Goal: Transaction & Acquisition: Purchase product/service

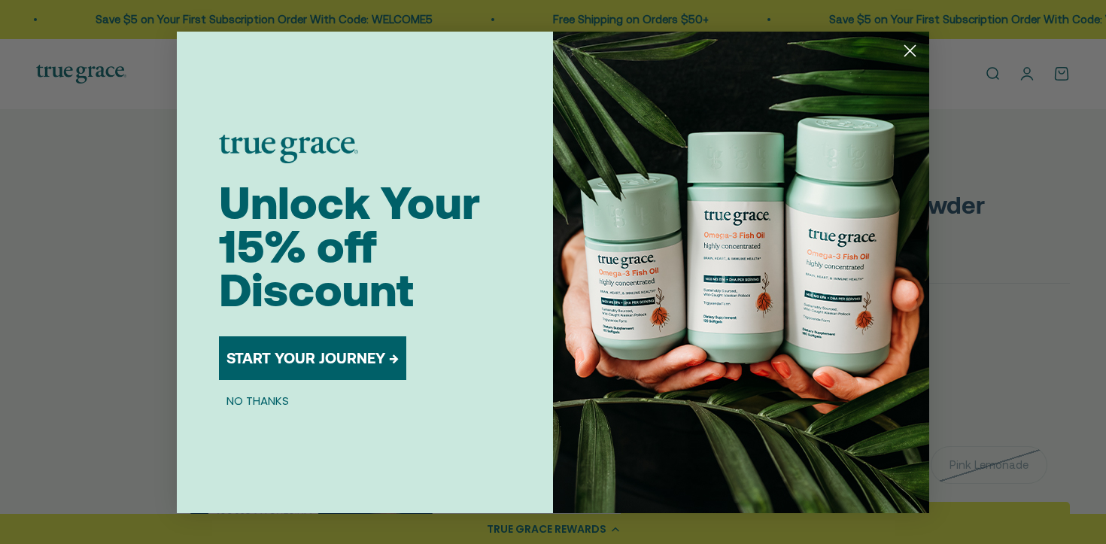
click at [903, 47] on circle "Close dialog" at bounding box center [909, 50] width 25 height 25
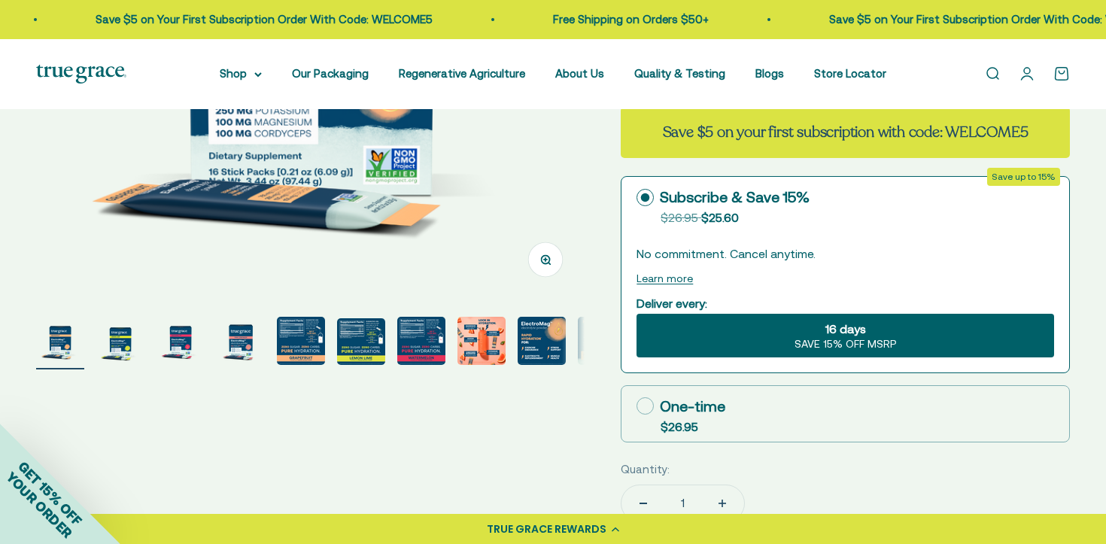
scroll to position [401, 0]
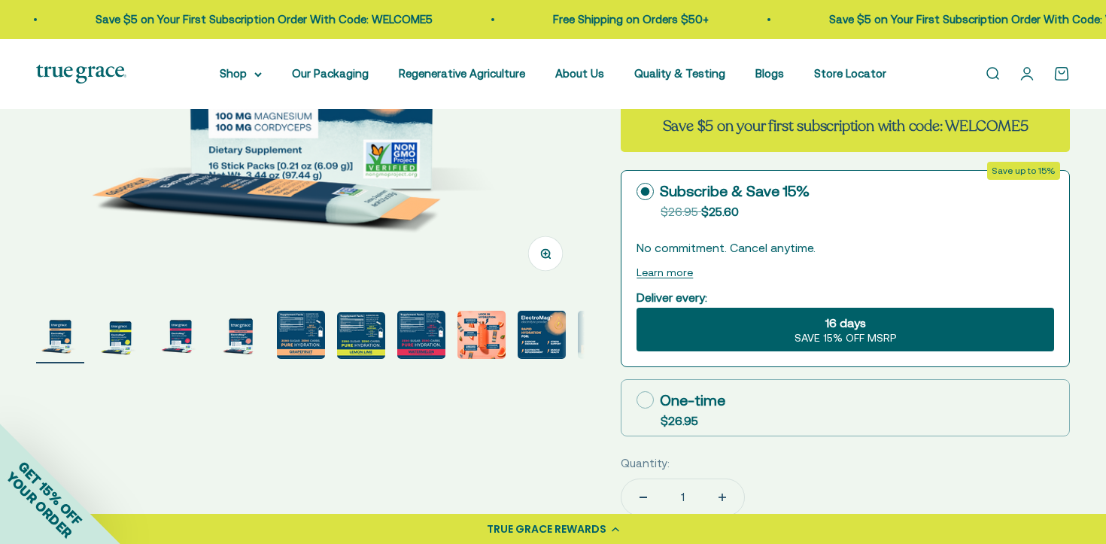
click at [480, 349] on img "Go to item 8" at bounding box center [481, 335] width 48 height 48
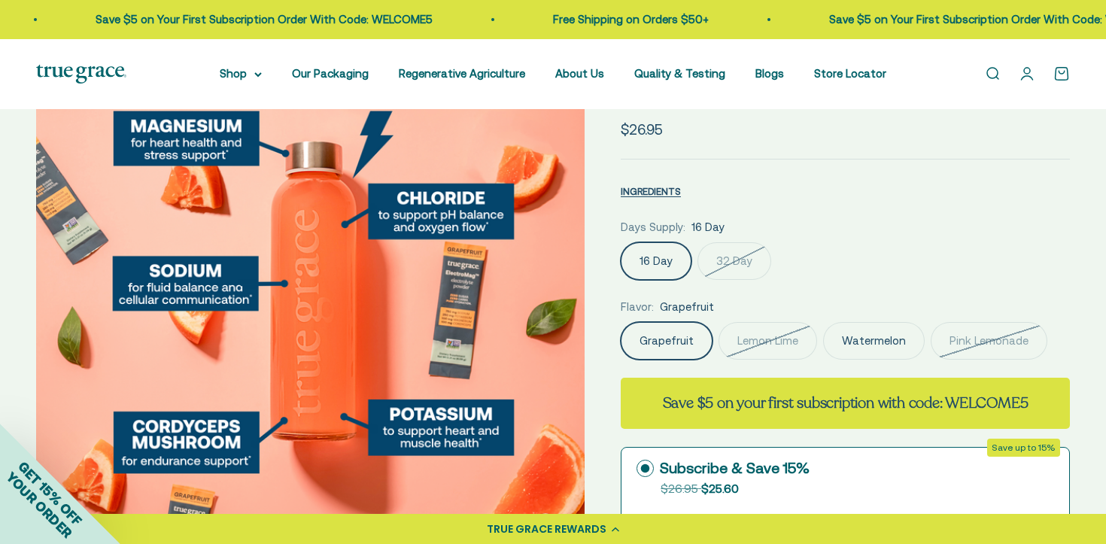
scroll to position [275, 0]
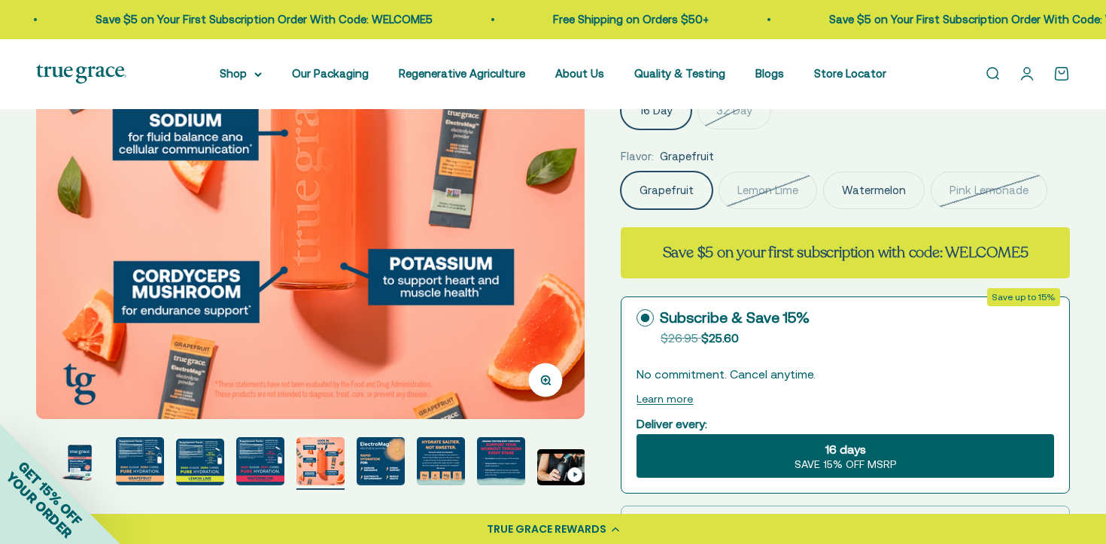
click at [377, 454] on img "Go to item 9" at bounding box center [381, 461] width 48 height 48
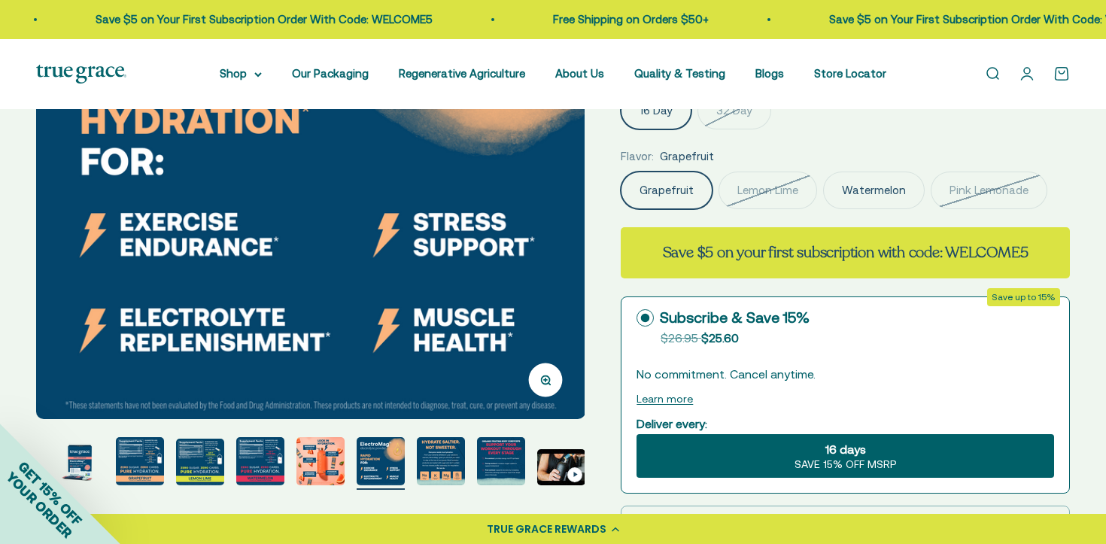
click at [423, 458] on img "Go to item 10" at bounding box center [441, 461] width 48 height 48
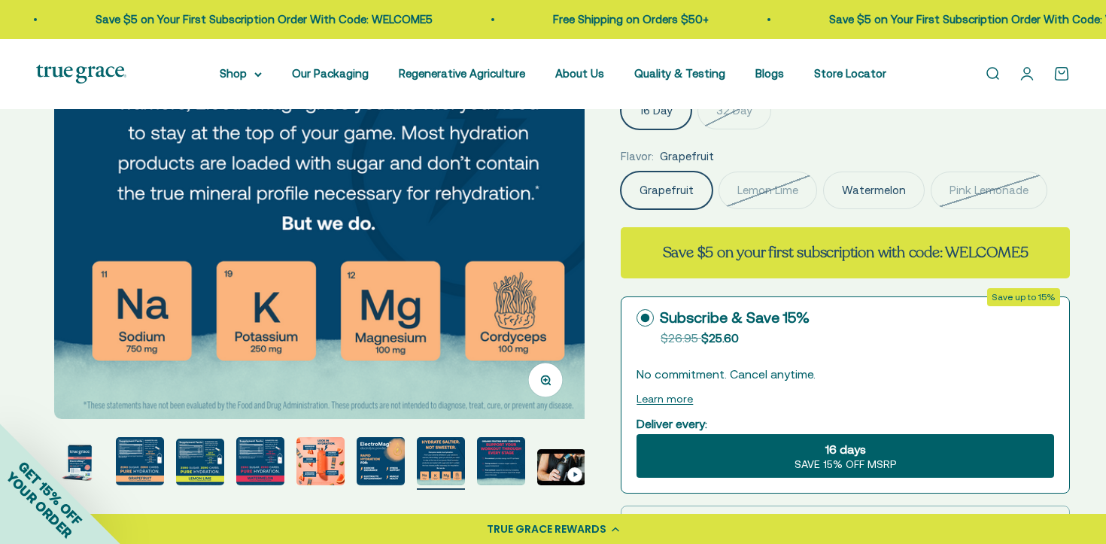
scroll to position [0, 5099]
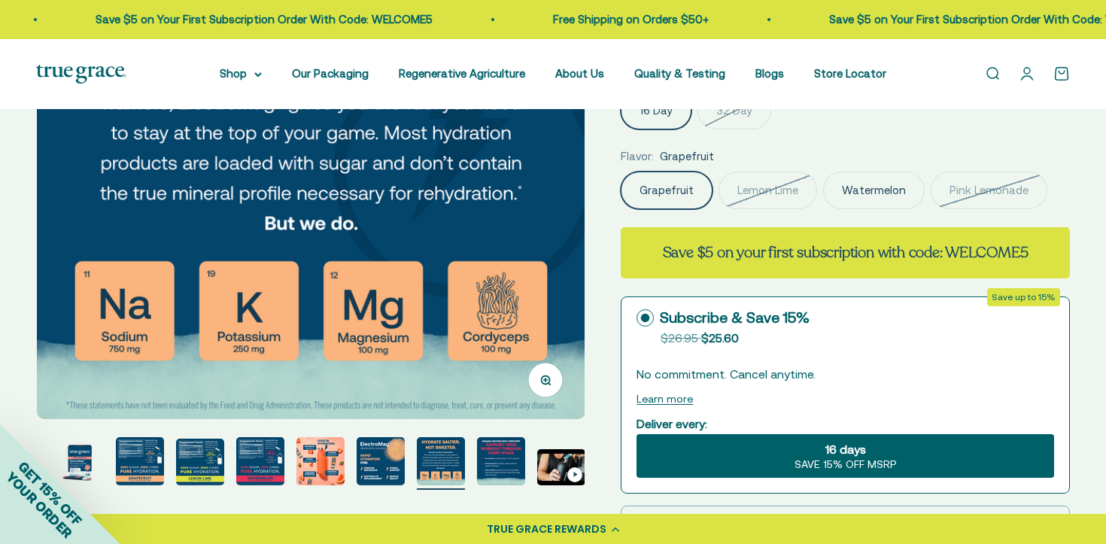
click at [488, 460] on img "Go to item 11" at bounding box center [501, 461] width 48 height 48
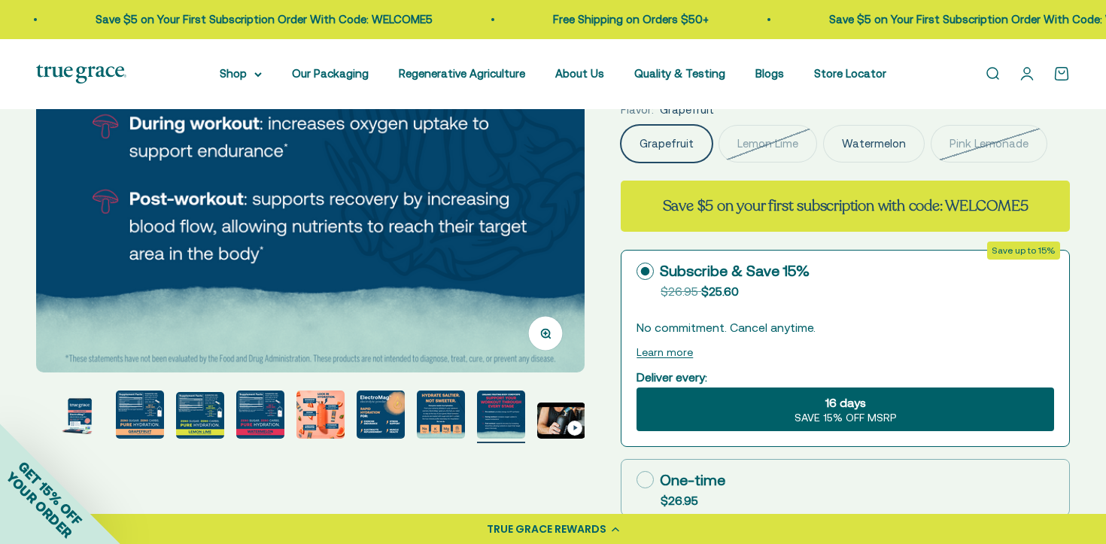
scroll to position [336, 0]
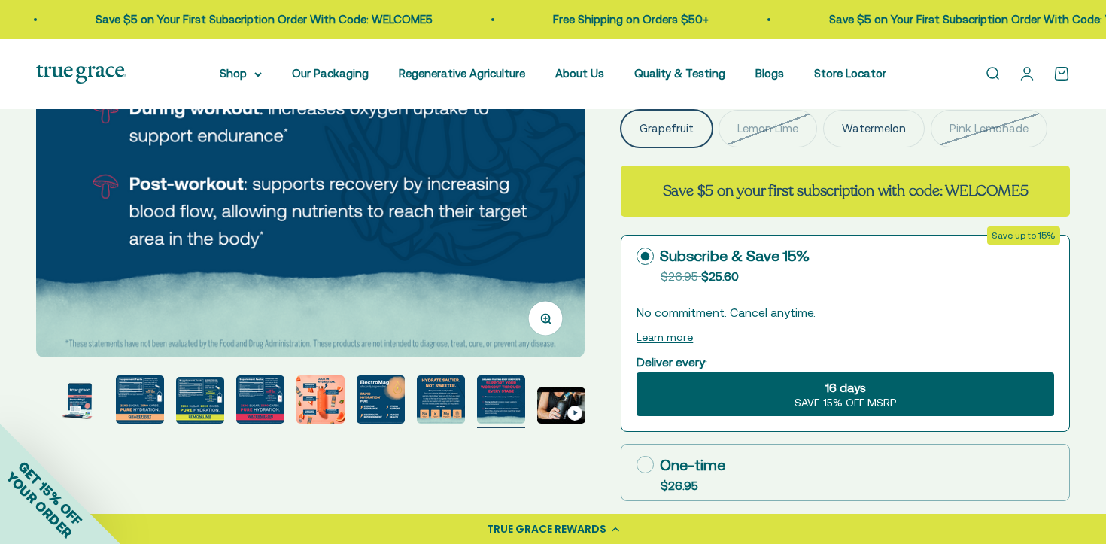
click at [358, 404] on img "Go to item 9" at bounding box center [381, 399] width 48 height 48
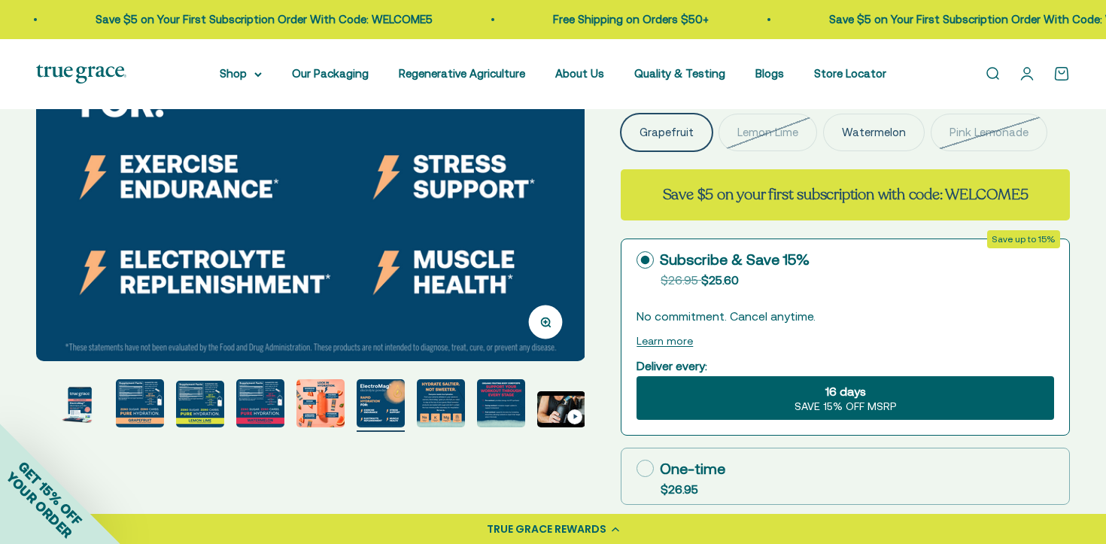
scroll to position [342, 0]
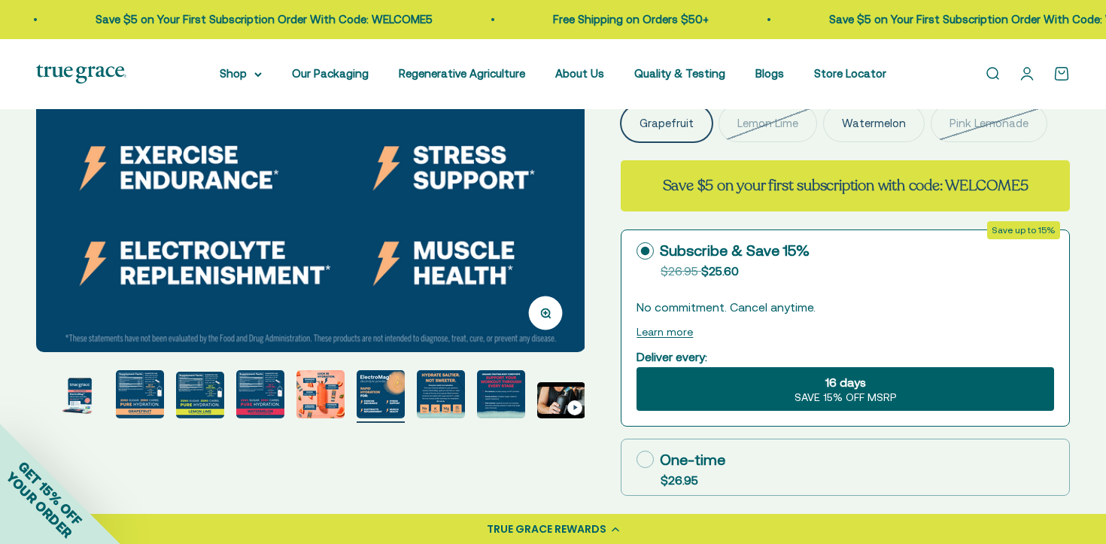
click at [217, 398] on img "Go to item 6" at bounding box center [200, 395] width 48 height 47
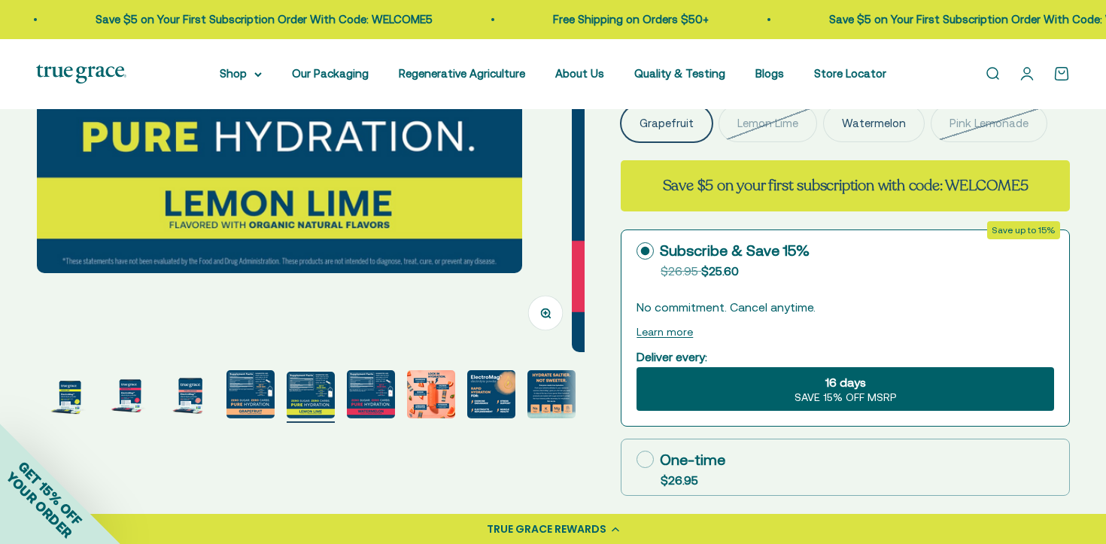
scroll to position [0, 2833]
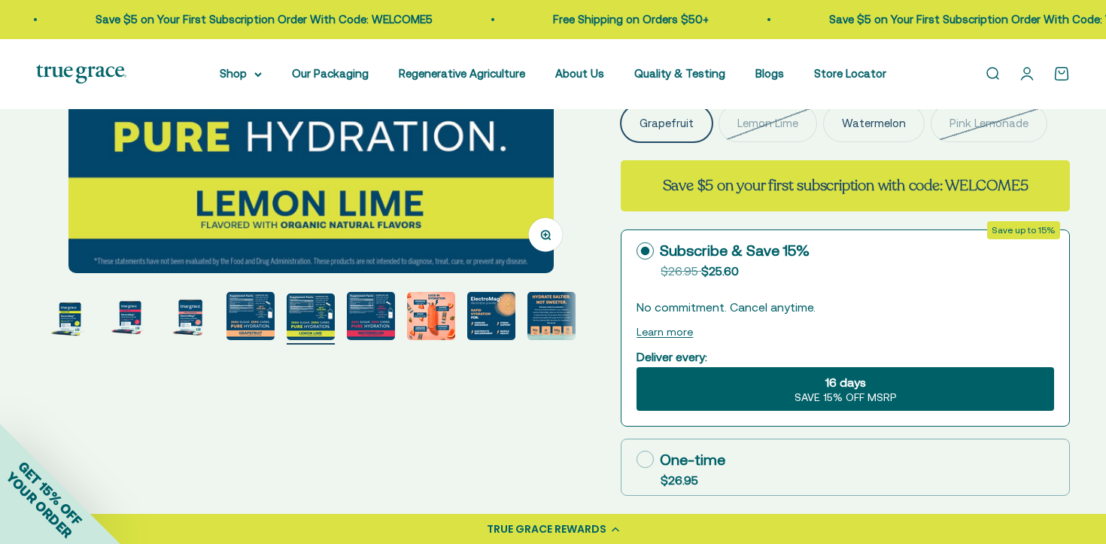
click at [139, 313] on img "Go to item 3" at bounding box center [130, 316] width 48 height 48
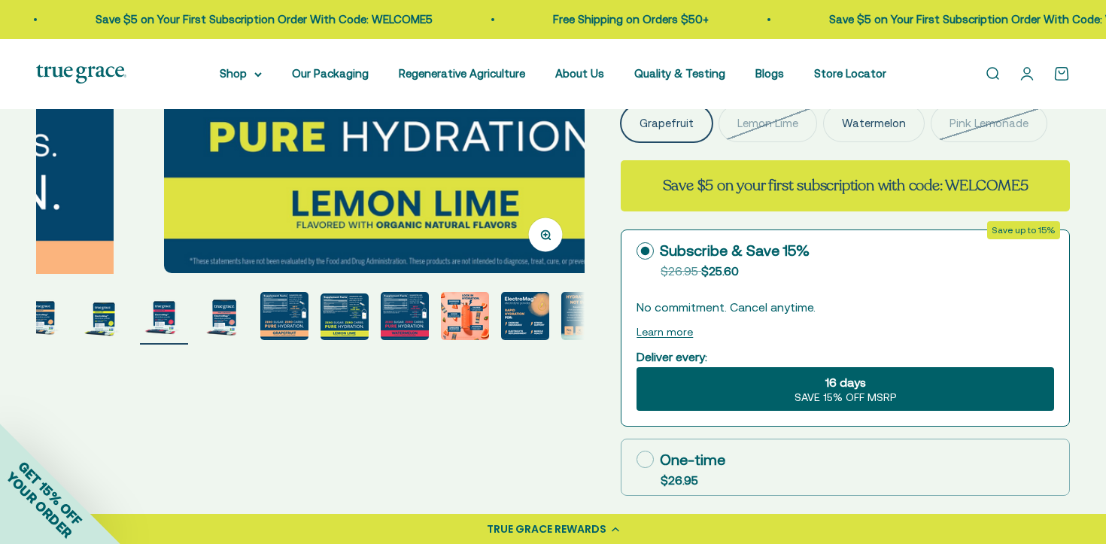
scroll to position [0, 0]
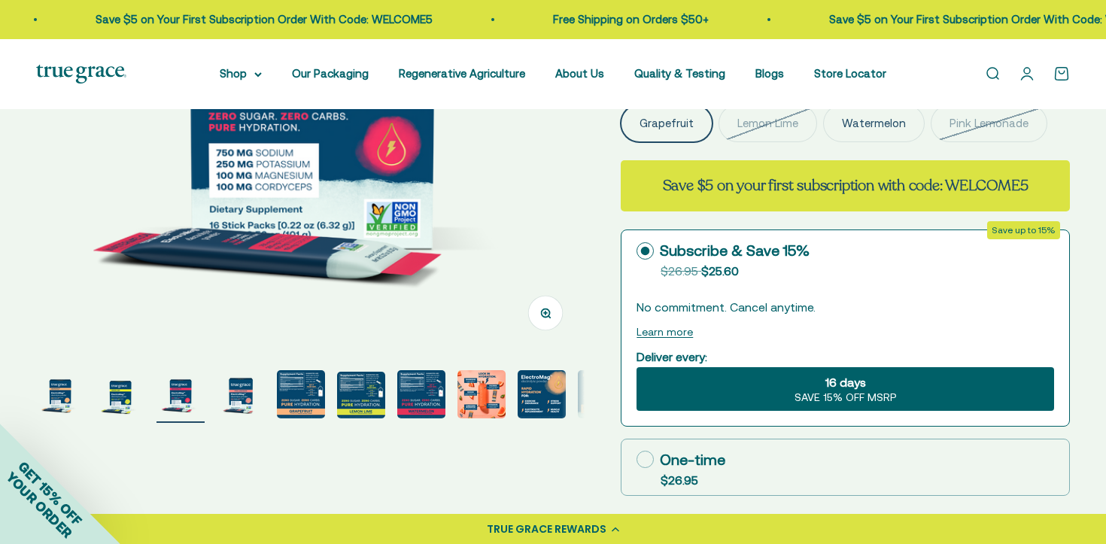
click at [310, 408] on img "Go to item 5" at bounding box center [301, 394] width 48 height 48
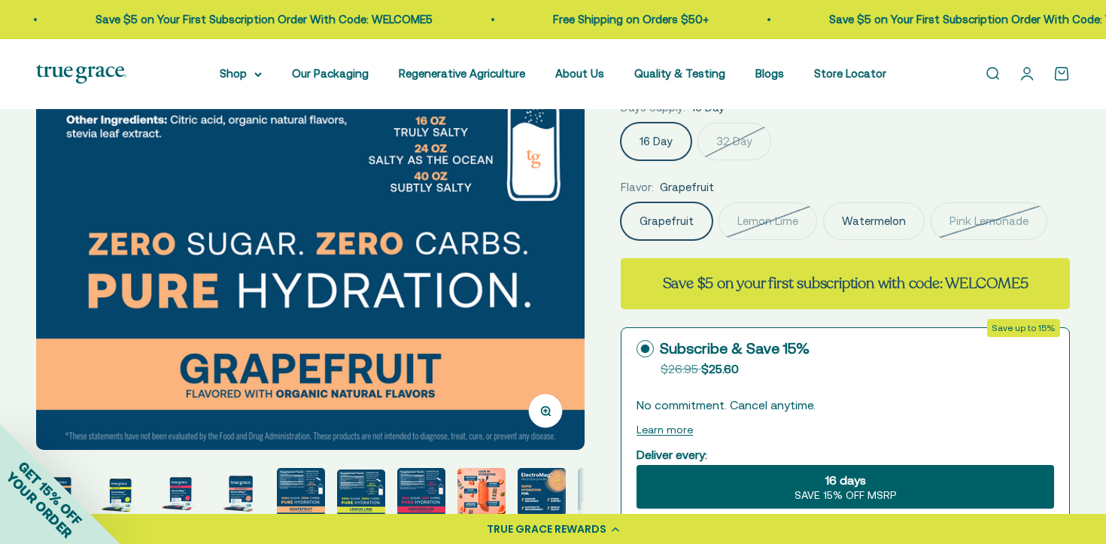
scroll to position [242, 0]
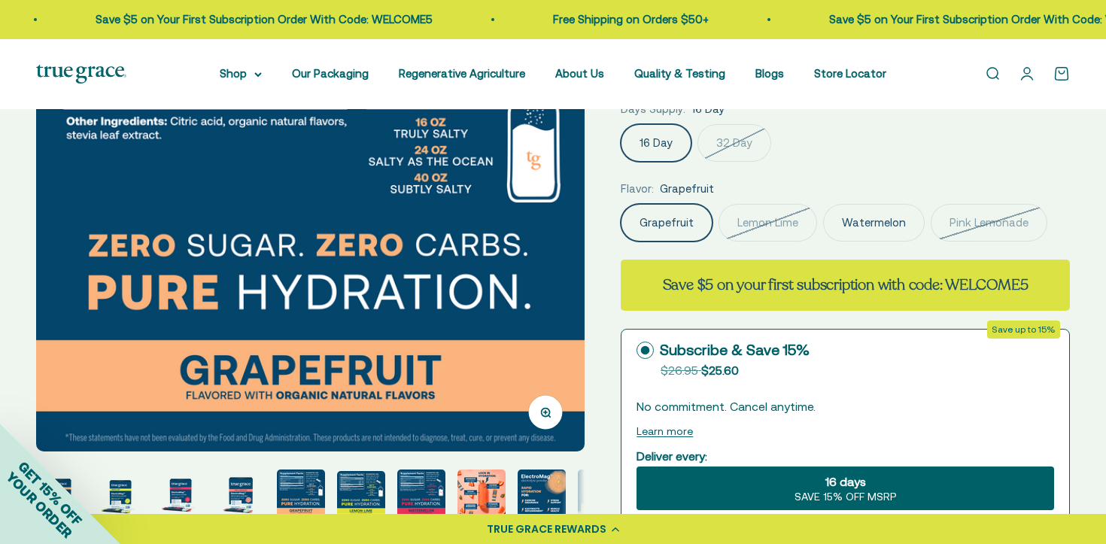
click at [489, 479] on img "Go to item 8" at bounding box center [481, 493] width 48 height 48
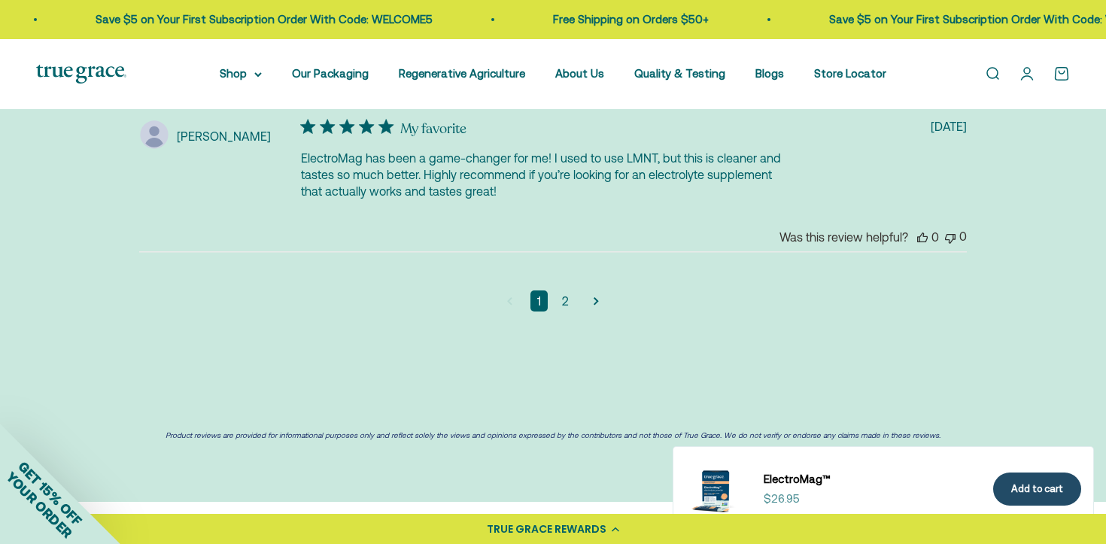
scroll to position [4300, 0]
